Goal: Transaction & Acquisition: Subscribe to service/newsletter

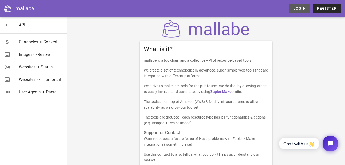
click at [296, 8] on span "Login" at bounding box center [299, 8] width 13 height 4
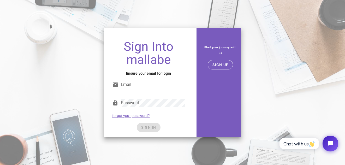
click at [157, 86] on input "Email" at bounding box center [153, 84] width 64 height 8
type input "brigitta.rucz@yahoo.com"
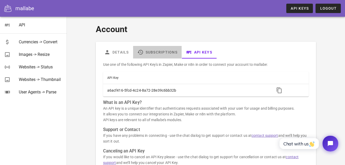
click at [169, 51] on link "Subscriptions" at bounding box center [157, 52] width 49 height 13
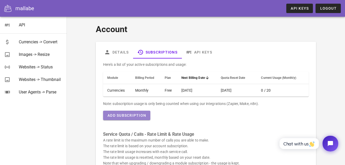
click at [133, 116] on span "Add Subscription" at bounding box center [126, 115] width 39 height 4
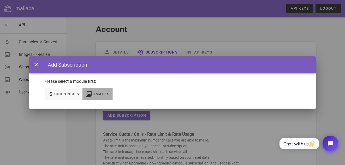
click at [99, 91] on span "Images" at bounding box center [98, 94] width 24 height 6
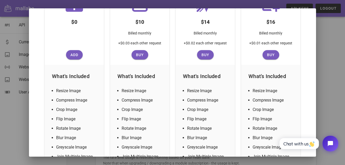
scroll to position [110, 0]
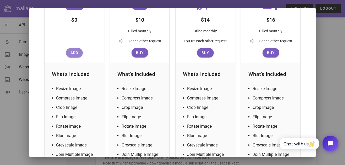
click at [72, 51] on span "Add" at bounding box center [74, 53] width 13 height 4
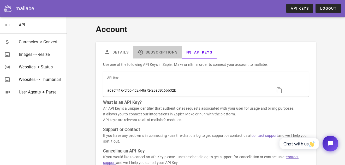
click at [162, 49] on link "Subscriptions" at bounding box center [157, 52] width 49 height 13
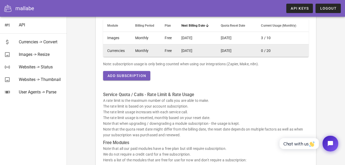
scroll to position [37, 0]
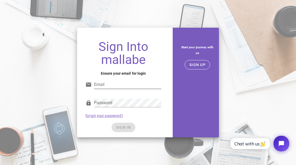
click at [108, 82] on input "Email" at bounding box center [127, 84] width 67 height 8
